Goal: Information Seeking & Learning: Check status

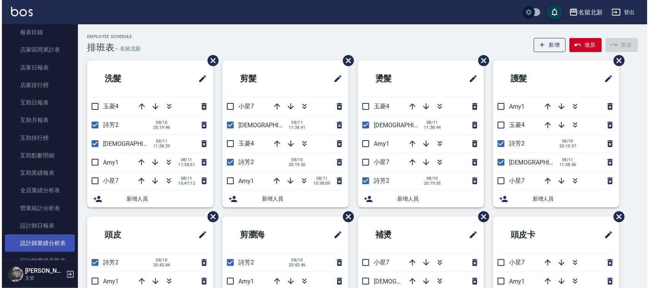
scroll to position [285, 0]
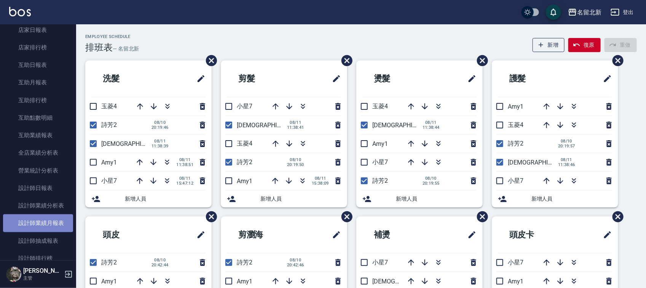
click at [49, 226] on link "設計師業績月報表" at bounding box center [38, 224] width 70 height 18
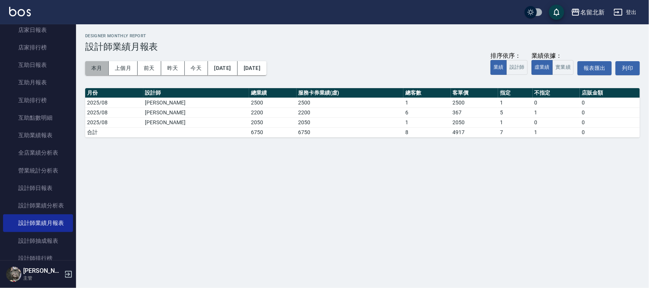
click at [97, 72] on button "本月" at bounding box center [97, 68] width 24 height 14
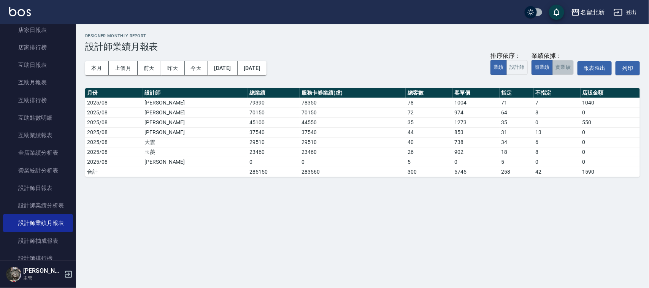
click at [569, 64] on button "實業績" at bounding box center [563, 67] width 21 height 15
click at [108, 60] on div "本月 上個月 [DATE] [DATE] [DATE] [DATE] [DATE] 排序依序： 業績 設計師 業績依據： 虛業績 實業績 報表匯出 列印" at bounding box center [362, 68] width 555 height 32
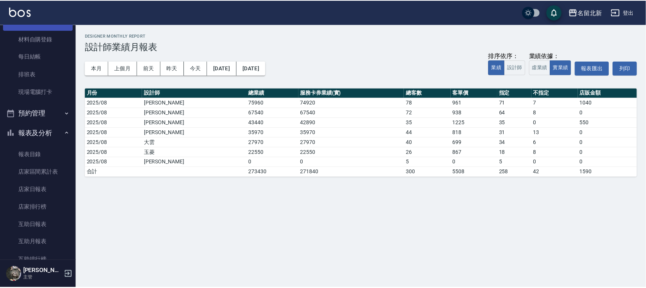
scroll to position [95, 0]
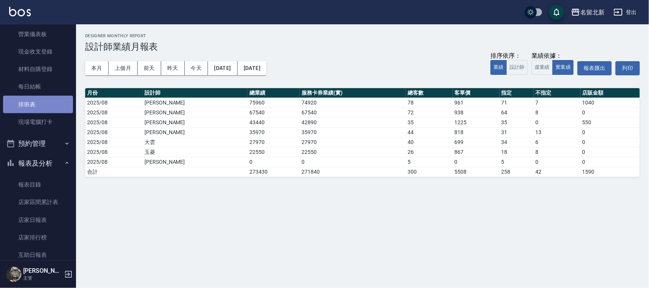
drag, startPoint x: 38, startPoint y: 107, endPoint x: 50, endPoint y: 102, distance: 12.4
click at [39, 107] on link "排班表" at bounding box center [38, 105] width 70 height 18
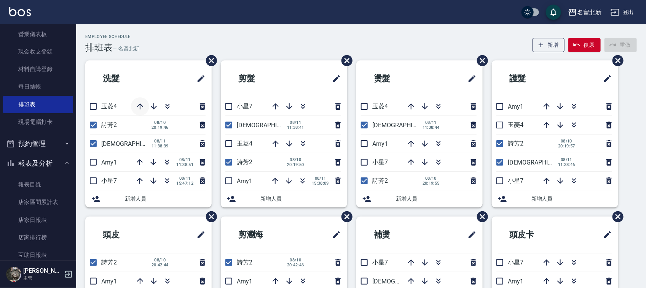
click at [134, 108] on button "button" at bounding box center [140, 106] width 18 height 18
